Goal: Entertainment & Leisure: Consume media (video, audio)

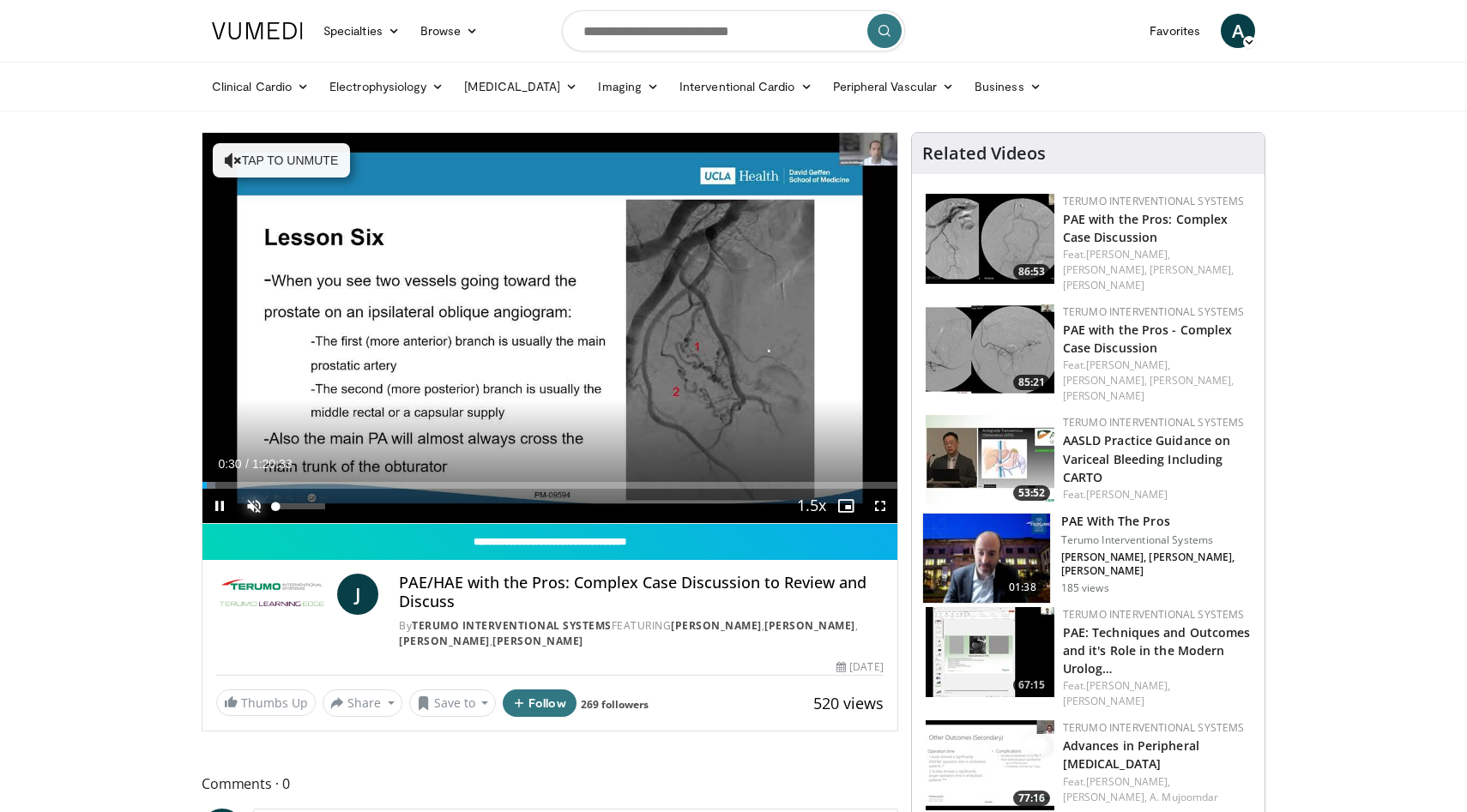
click at [251, 508] on span "Video Player" at bounding box center [254, 506] width 34 height 34
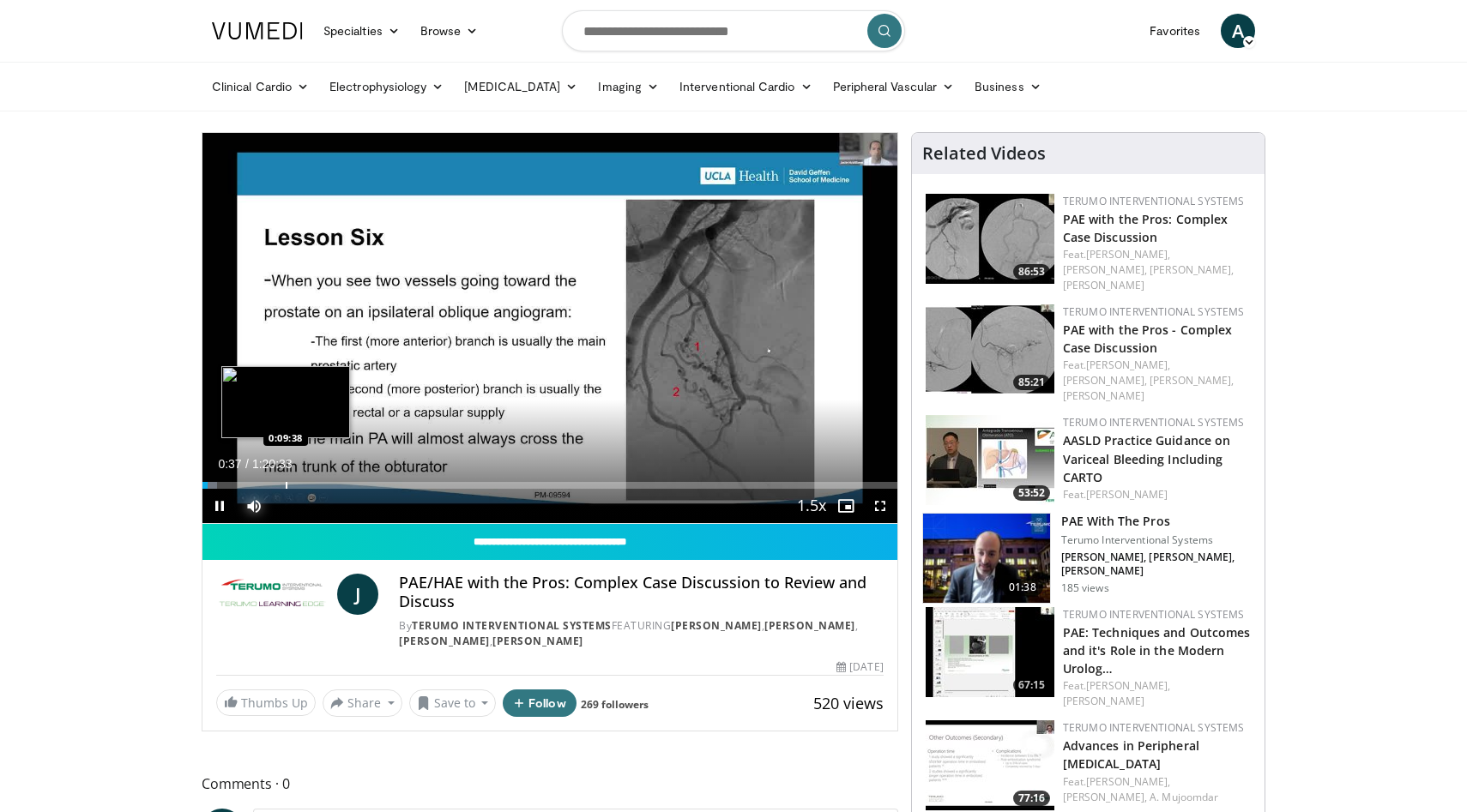
click at [285, 483] on div "Progress Bar" at bounding box center [286, 485] width 2 height 7
drag, startPoint x: 285, startPoint y: 483, endPoint x: 304, endPoint y: 480, distance: 19.2
click at [305, 480] on div "Loaded : 16.01% 0:11:56 0:11:56" at bounding box center [550, 480] width 695 height 16
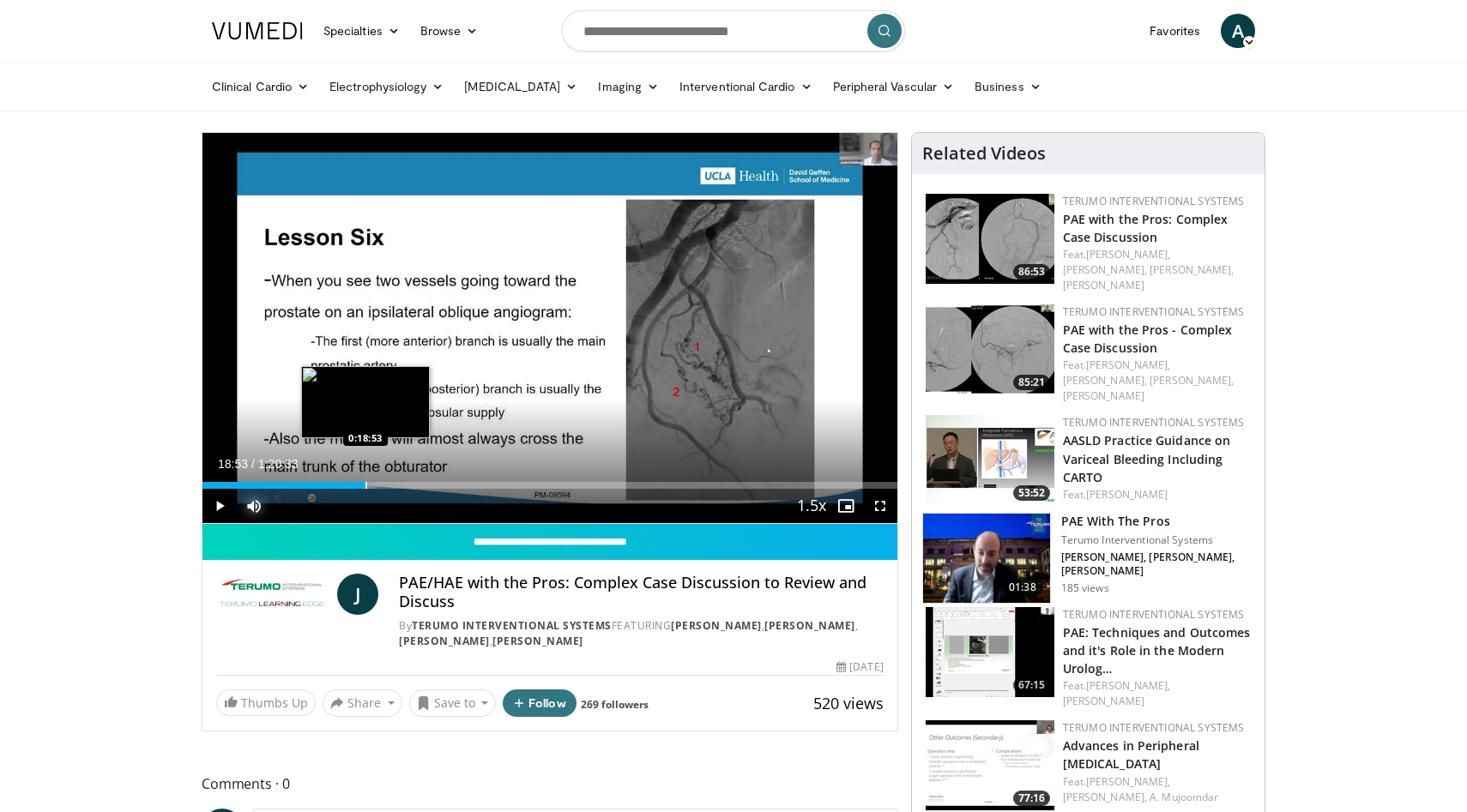
drag, startPoint x: 309, startPoint y: 485, endPoint x: 366, endPoint y: 485, distance: 57.0
click at [366, 485] on div "Loaded : 24.83% 0:18:53 0:18:53" at bounding box center [550, 485] width 695 height 7
click at [415, 488] on div "Progress Bar" at bounding box center [415, 485] width 2 height 7
